Goal: Find specific page/section: Find specific page/section

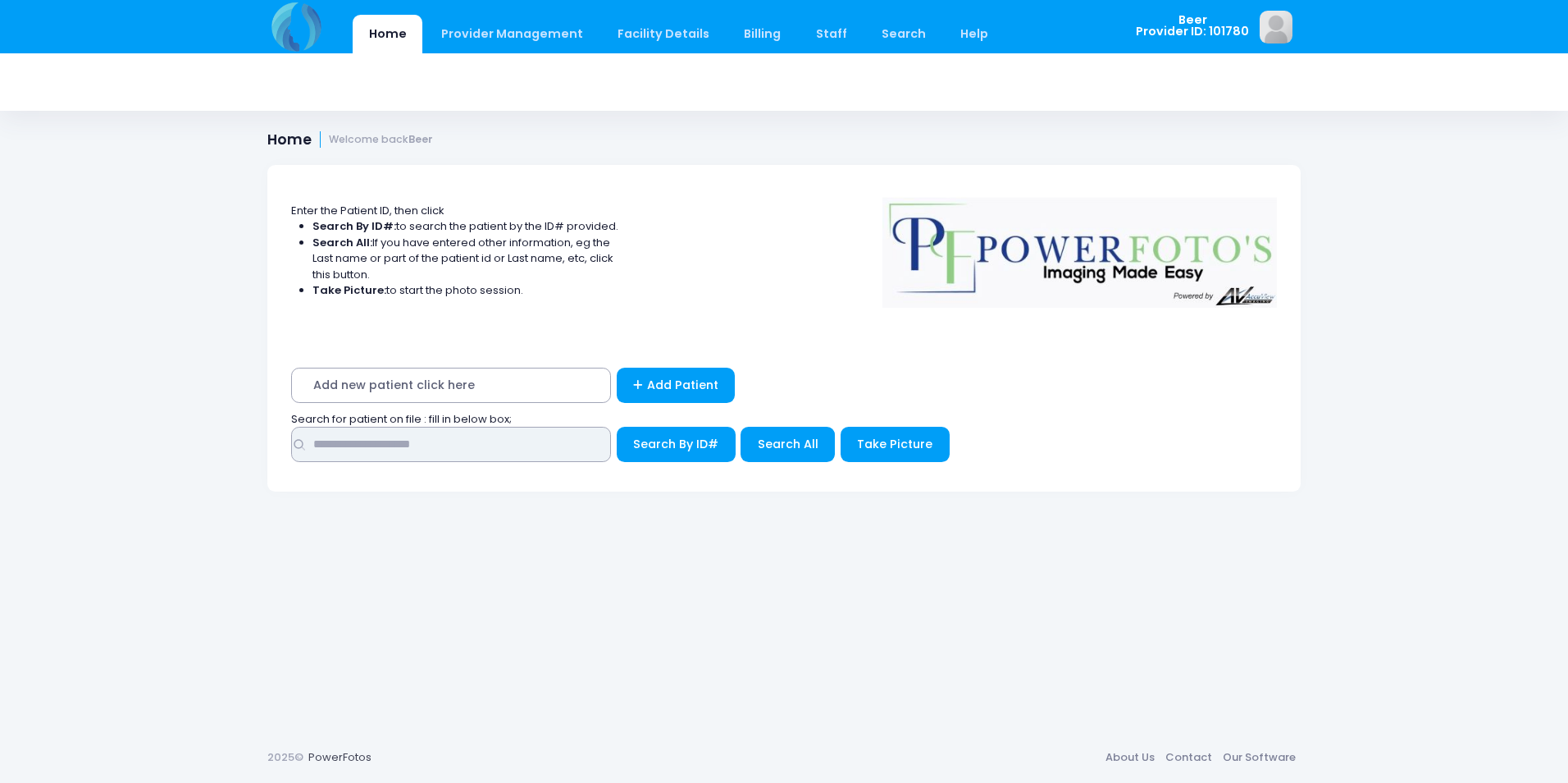
click at [540, 439] on input "text" at bounding box center [451, 444] width 320 height 35
type input "*****"
click at [616, 426] on button "Search By ID#" at bounding box center [675, 444] width 119 height 35
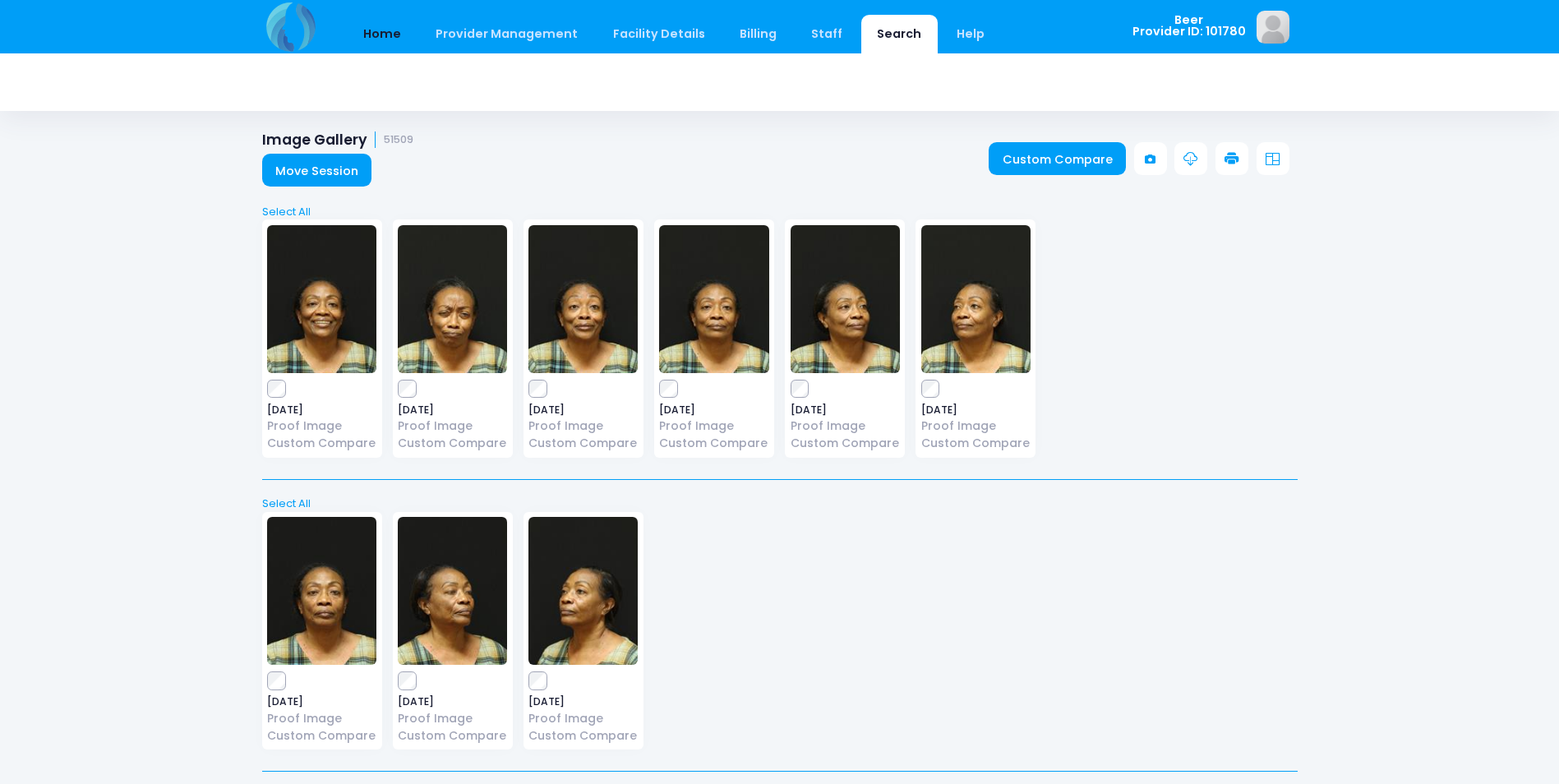
click at [383, 33] on link "Home" at bounding box center [382, 34] width 70 height 38
